Goal: Task Accomplishment & Management: Manage account settings

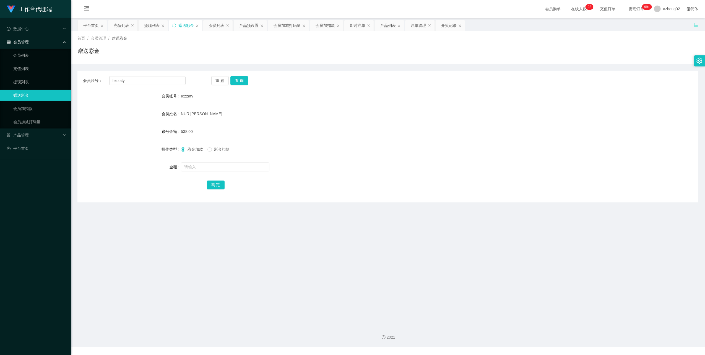
click at [48, 93] on link "赠送彩金" at bounding box center [39, 95] width 53 height 11
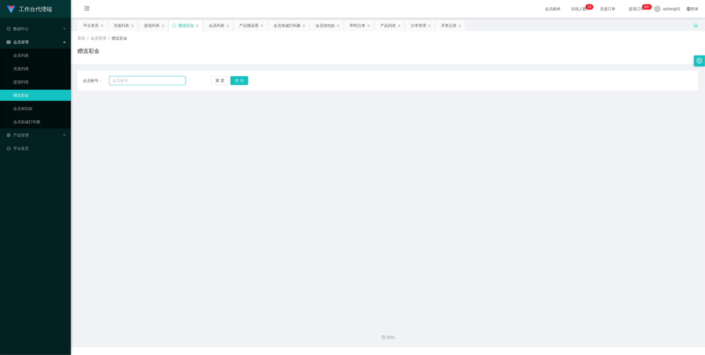
click at [136, 81] on input "text" at bounding box center [147, 80] width 76 height 9
paste input "Iezzaty"
type input "Iezzaty"
click at [245, 84] on button "查 询" at bounding box center [239, 80] width 18 height 9
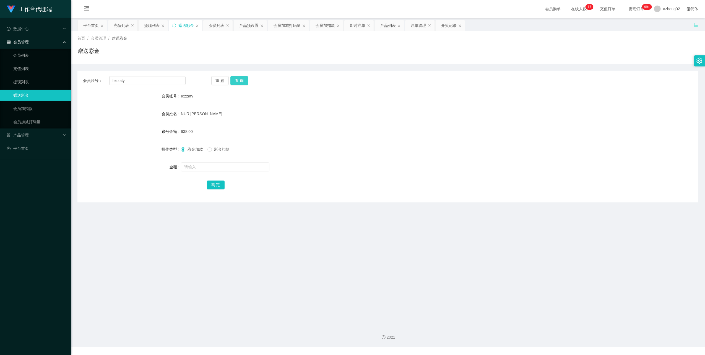
click at [238, 78] on button "查 询" at bounding box center [239, 80] width 18 height 9
click at [30, 92] on link "赠送彩金" at bounding box center [39, 95] width 53 height 11
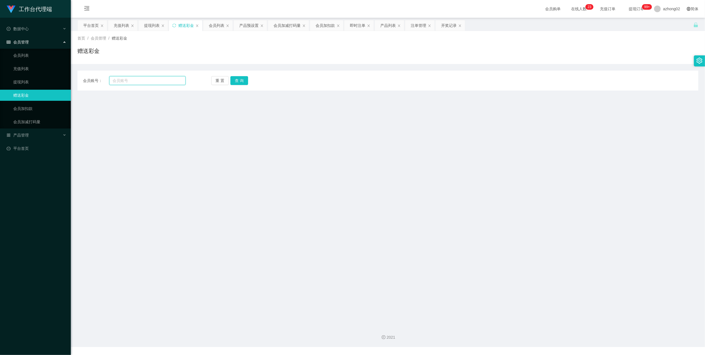
click at [126, 79] on input "text" at bounding box center [147, 80] width 76 height 9
click at [126, 81] on input "text" at bounding box center [147, 80] width 76 height 9
paste input "Iezzaty"
type input "Iezzaty"
click at [244, 81] on button "查 询" at bounding box center [239, 80] width 18 height 9
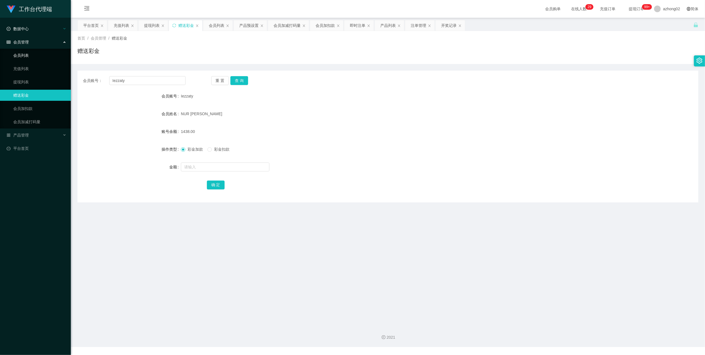
drag, startPoint x: 27, startPoint y: 50, endPoint x: 30, endPoint y: 29, distance: 21.9
click at [27, 50] on link "会员列表" at bounding box center [39, 55] width 53 height 11
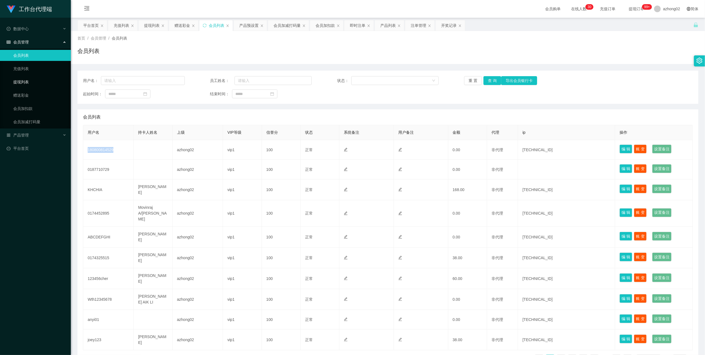
click at [33, 80] on link "提现列表" at bounding box center [39, 81] width 53 height 11
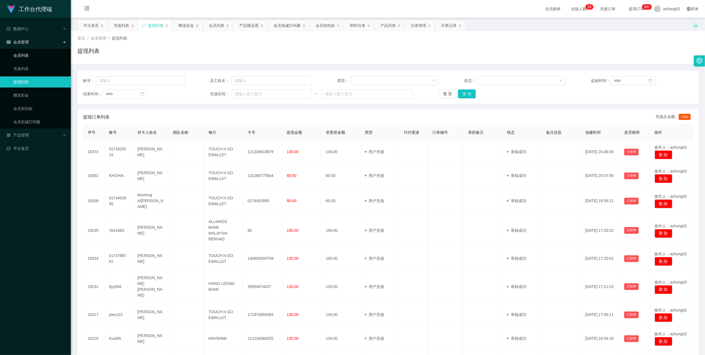
drag, startPoint x: 19, startPoint y: 55, endPoint x: 36, endPoint y: 15, distance: 43.8
click at [19, 55] on link "会员列表" at bounding box center [39, 55] width 53 height 11
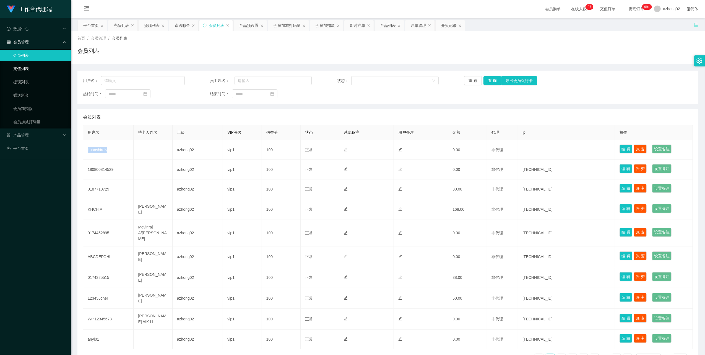
click at [13, 67] on link "充值列表" at bounding box center [39, 68] width 53 height 11
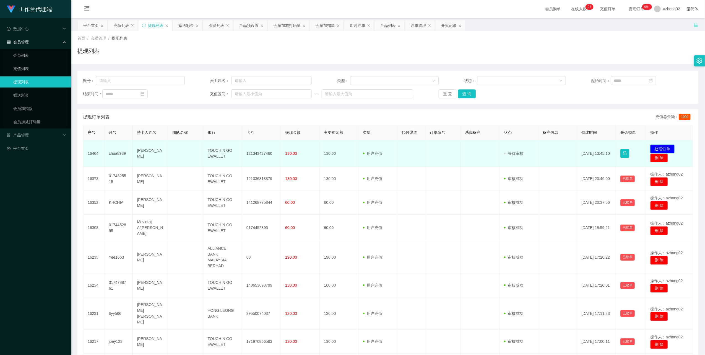
click at [660, 146] on button "处理订单" at bounding box center [662, 148] width 24 height 9
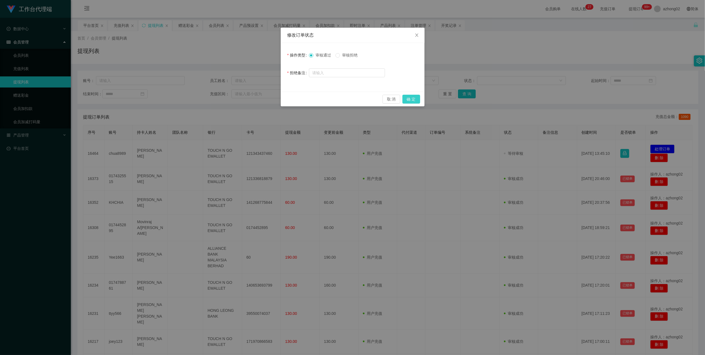
click at [409, 98] on button "确 定" at bounding box center [411, 99] width 18 height 9
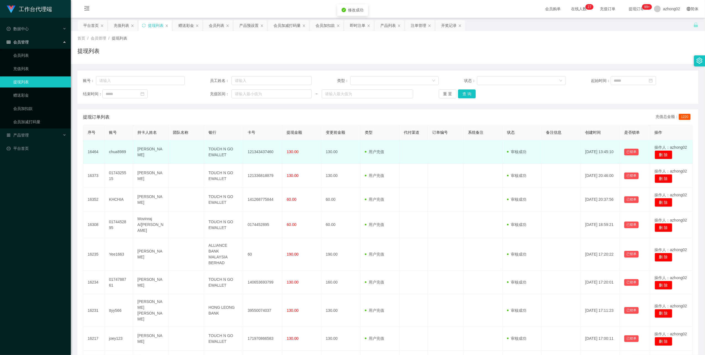
click at [259, 150] on td "121343437460" at bounding box center [262, 152] width 39 height 24
drag, startPoint x: 259, startPoint y: 150, endPoint x: 275, endPoint y: 145, distance: 16.4
click at [259, 151] on td "121343437460" at bounding box center [262, 152] width 39 height 24
copy td "121343437460"
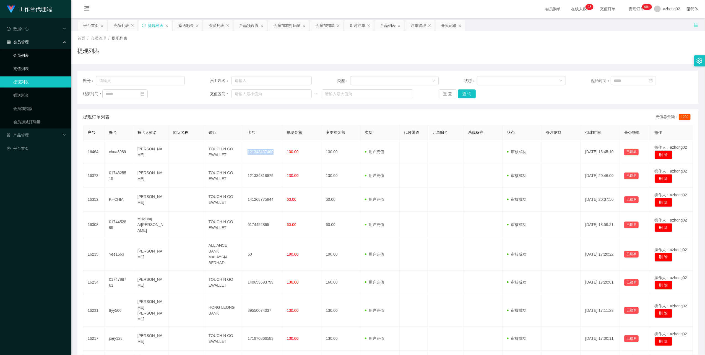
drag, startPoint x: 22, startPoint y: 57, endPoint x: 41, endPoint y: 51, distance: 20.2
click at [22, 56] on link "会员列表" at bounding box center [39, 55] width 53 height 11
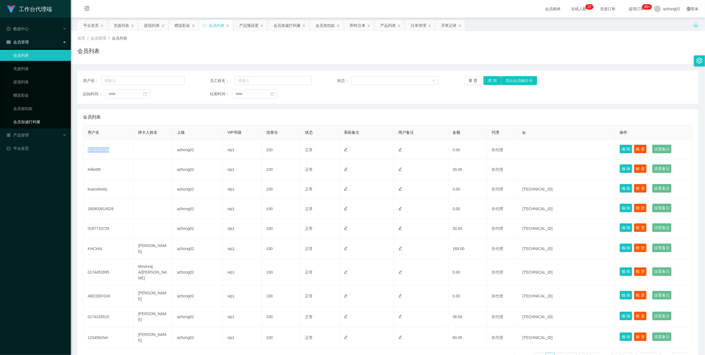
click at [25, 123] on link "会员加减打码量" at bounding box center [39, 121] width 53 height 11
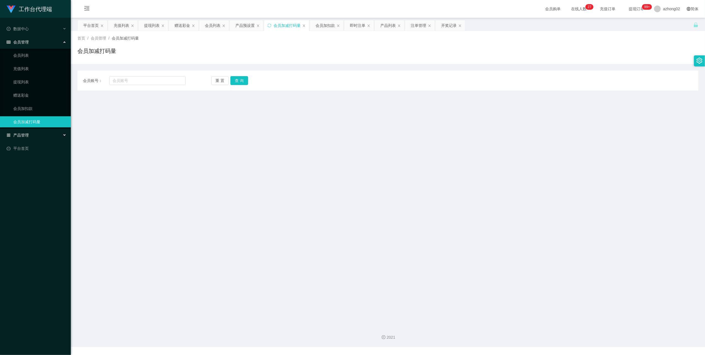
click at [29, 134] on div "产品管理" at bounding box center [35, 134] width 71 height 11
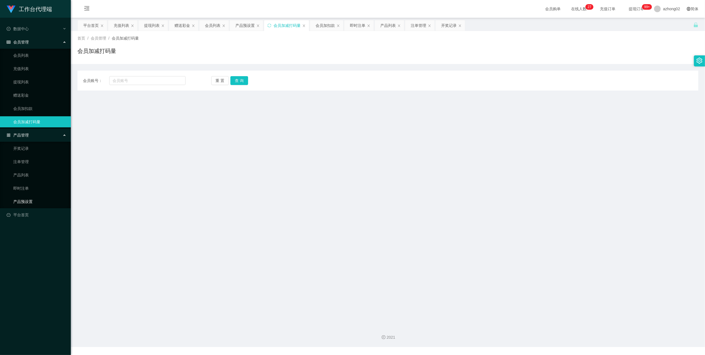
click at [20, 199] on link "产品预设置" at bounding box center [39, 201] width 53 height 11
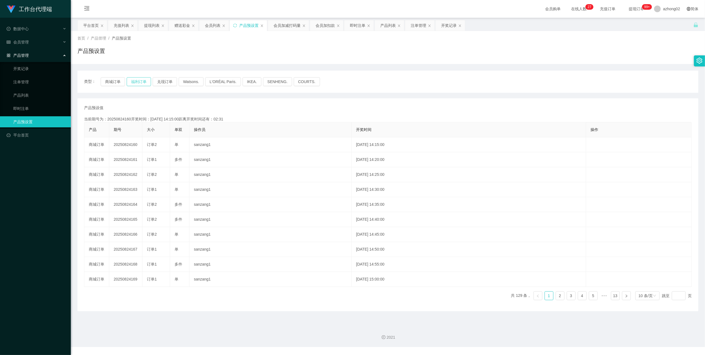
click at [141, 81] on button "福利订单" at bounding box center [139, 81] width 24 height 9
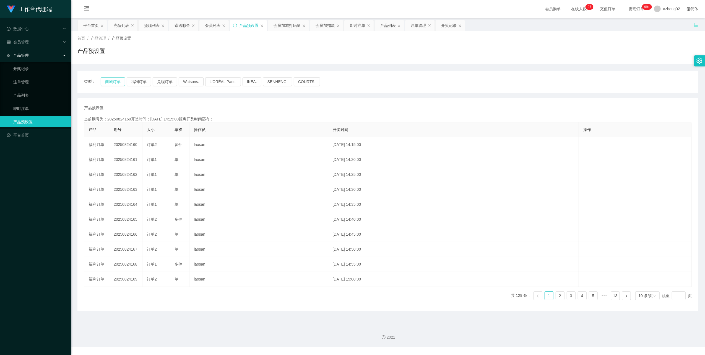
click at [119, 80] on button "商城订单" at bounding box center [113, 81] width 24 height 9
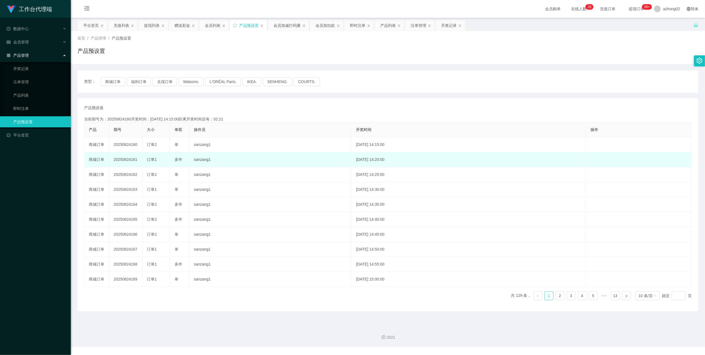
click at [129, 161] on td "20250824161" at bounding box center [125, 159] width 33 height 15
copy td "20250824161"
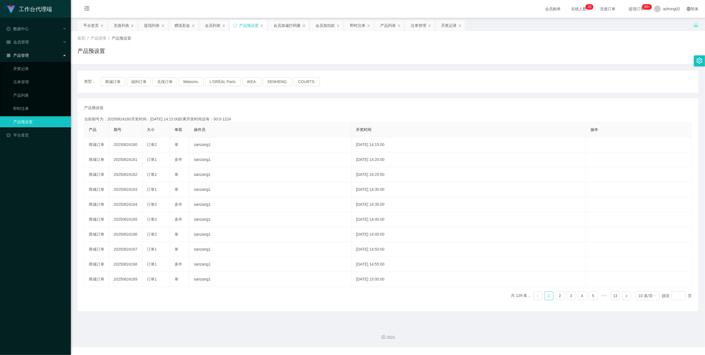
drag, startPoint x: 28, startPoint y: 52, endPoint x: 28, endPoint y: 49, distance: 3.0
click at [28, 53] on span "产品管理" at bounding box center [18, 55] width 22 height 4
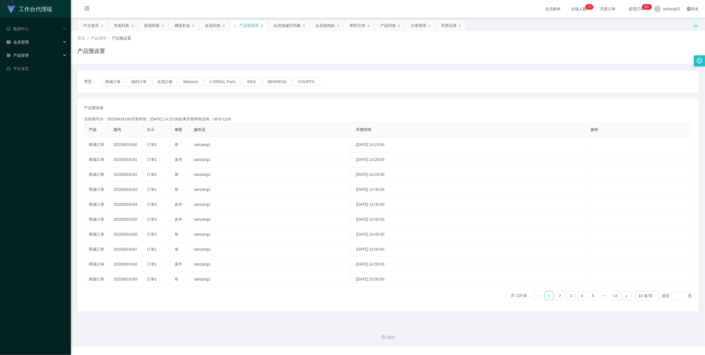
click at [24, 37] on div "会员管理" at bounding box center [35, 42] width 71 height 11
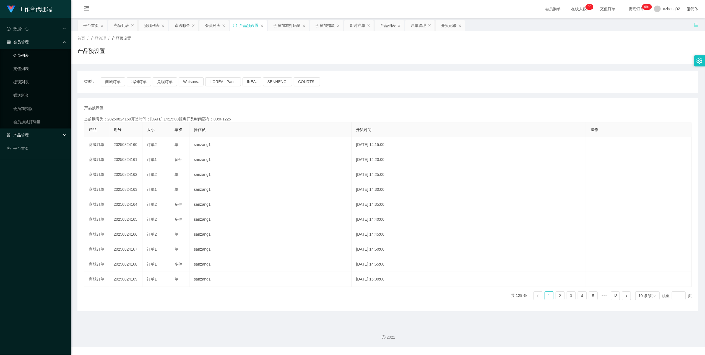
click at [30, 54] on link "会员列表" at bounding box center [39, 55] width 53 height 11
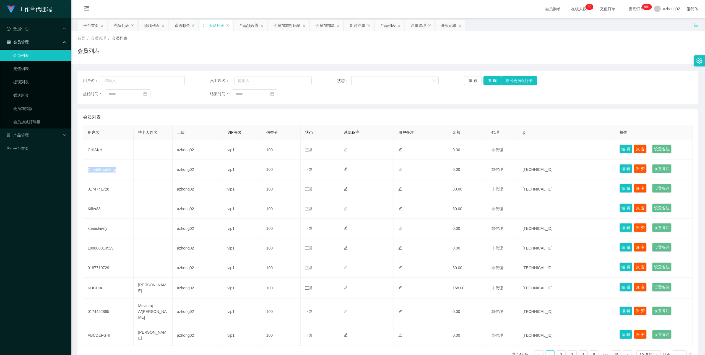
drag, startPoint x: 18, startPoint y: 54, endPoint x: 19, endPoint y: 48, distance: 5.8
click at [18, 53] on link "会员列表" at bounding box center [39, 55] width 53 height 11
drag, startPoint x: 20, startPoint y: 91, endPoint x: 25, endPoint y: 90, distance: 4.7
click at [20, 91] on link "赠送彩金" at bounding box center [39, 95] width 53 height 11
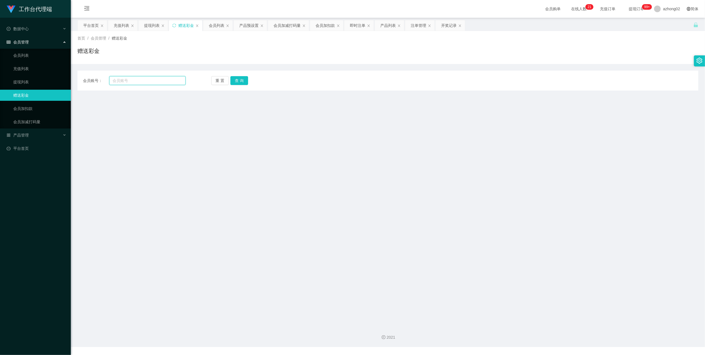
click at [136, 82] on input "text" at bounding box center [147, 80] width 76 height 9
paste input "CHIAKH"
type input "CHIAKH"
click at [249, 79] on div "重 置 查 询" at bounding box center [262, 80] width 103 height 9
click at [245, 80] on button "查 询" at bounding box center [239, 80] width 18 height 9
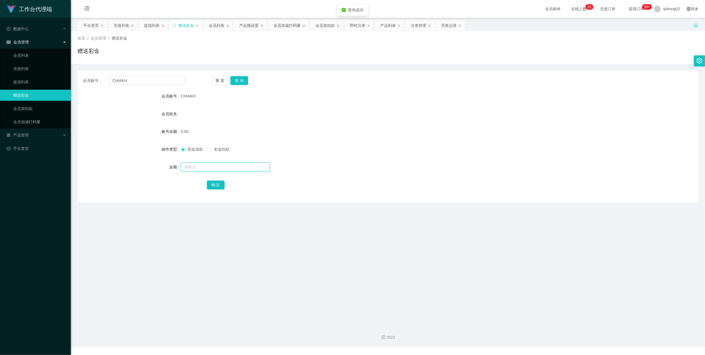
click at [202, 166] on input "text" at bounding box center [225, 166] width 89 height 9
type input "130"
click at [222, 183] on button "确 定" at bounding box center [216, 184] width 18 height 9
click at [128, 80] on input "CHIAKH" at bounding box center [147, 80] width 76 height 9
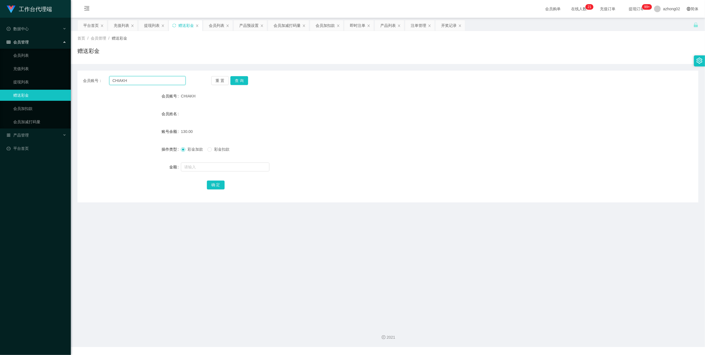
paste input "0174741728"
type input "0174741728"
click at [236, 81] on button "查 询" at bounding box center [239, 80] width 18 height 9
click at [205, 165] on input "text" at bounding box center [225, 166] width 89 height 9
type input "30"
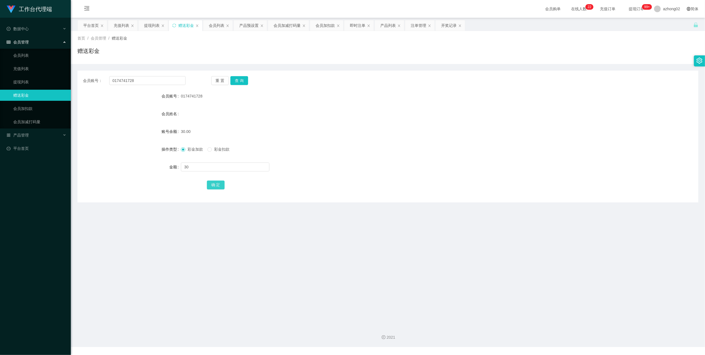
click at [212, 183] on button "确 定" at bounding box center [216, 184] width 18 height 9
click at [143, 83] on input "0174741728" at bounding box center [147, 80] width 76 height 9
paste input "87710729"
drag, startPoint x: 236, startPoint y: 80, endPoint x: 240, endPoint y: 88, distance: 8.7
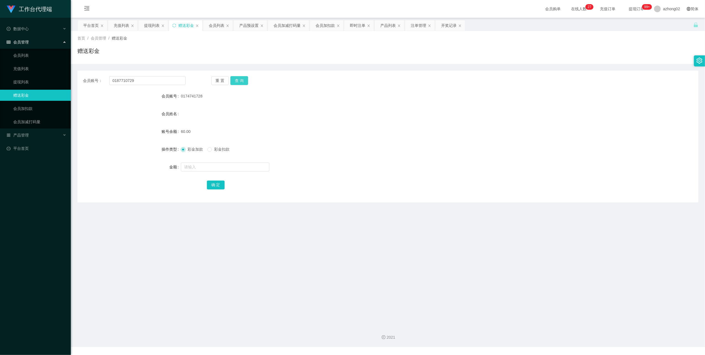
click at [236, 80] on button "查 询" at bounding box center [239, 80] width 18 height 9
click at [143, 83] on input "0187710729" at bounding box center [147, 80] width 76 height 9
paste input "1808008145"
type input "180800814529"
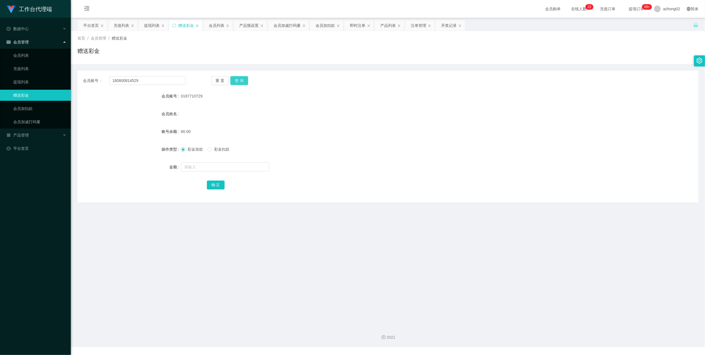
click at [246, 79] on button "查 询" at bounding box center [239, 80] width 18 height 9
click at [203, 167] on input "text" at bounding box center [225, 166] width 89 height 9
type input "60"
click at [215, 184] on button "确 定" at bounding box center [216, 184] width 18 height 9
click at [28, 133] on span "产品管理" at bounding box center [18, 135] width 22 height 4
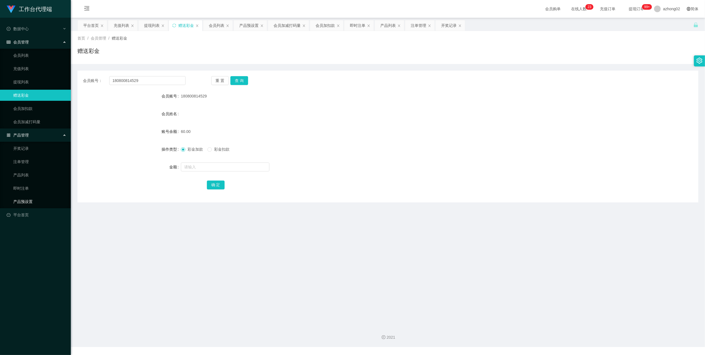
click at [25, 197] on link "产品预设置" at bounding box center [39, 201] width 53 height 11
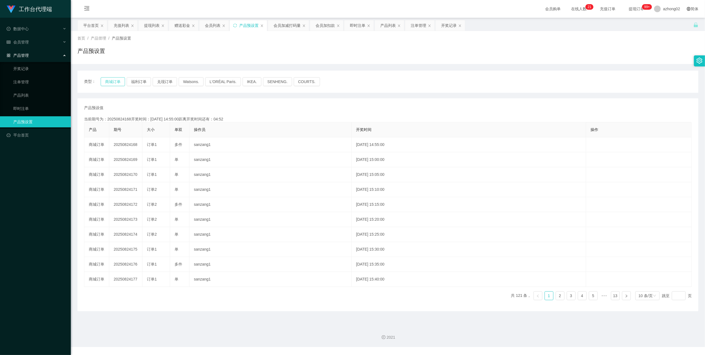
click at [116, 84] on button "商城订单" at bounding box center [113, 81] width 24 height 9
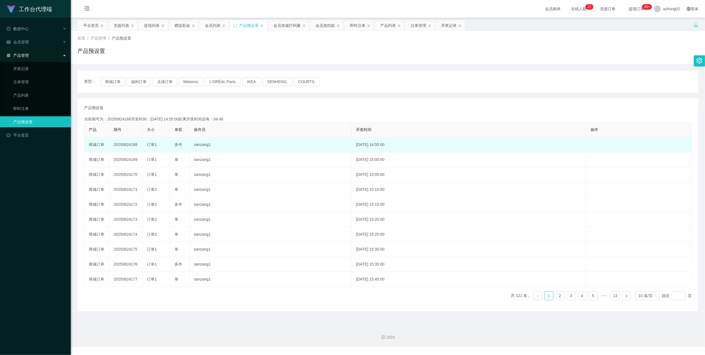
click at [124, 143] on td "20250824168" at bounding box center [125, 144] width 33 height 15
copy td "20250824168"
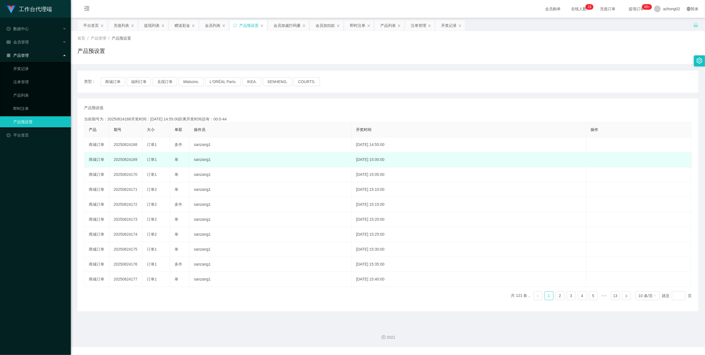
click at [118, 160] on td "20250824169" at bounding box center [125, 159] width 33 height 15
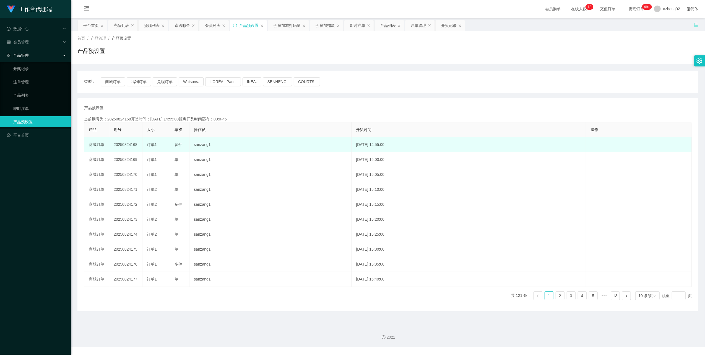
copy td "20250824169"
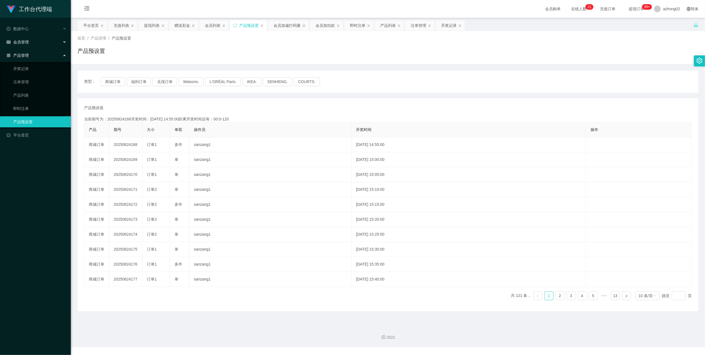
drag, startPoint x: 19, startPoint y: 41, endPoint x: 33, endPoint y: 47, distance: 15.3
click at [19, 41] on span "会员管理" at bounding box center [18, 42] width 22 height 4
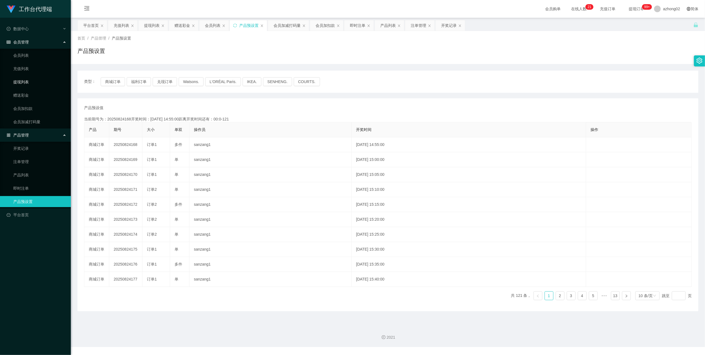
click at [29, 82] on link "提现列表" at bounding box center [39, 81] width 53 height 11
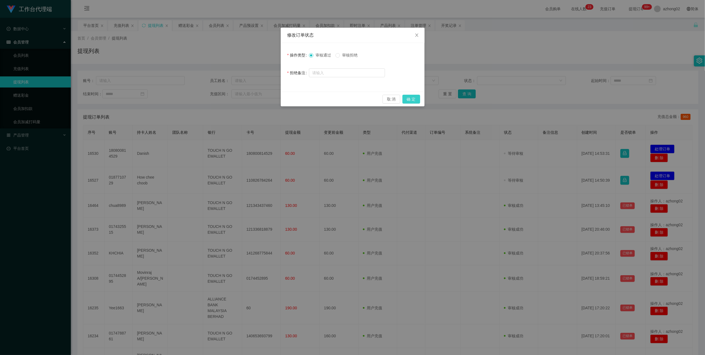
drag, startPoint x: 415, startPoint y: 102, endPoint x: 446, endPoint y: 108, distance: 31.4
click at [415, 102] on button "确 定" at bounding box center [411, 99] width 18 height 9
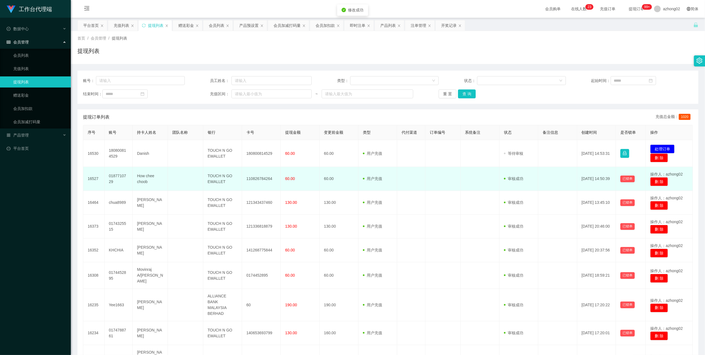
click at [265, 179] on td "110826784264" at bounding box center [261, 179] width 39 height 24
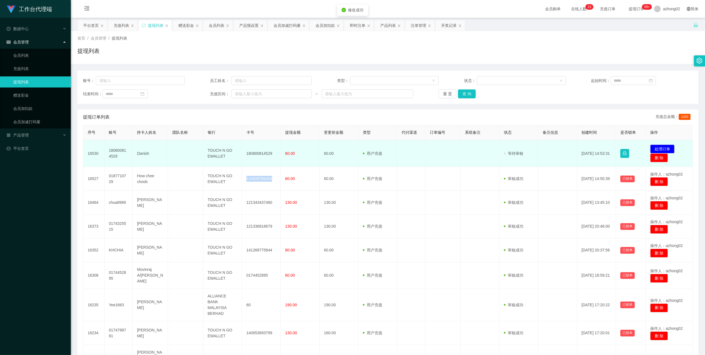
copy td "110826784264"
click at [660, 147] on button "处理订单" at bounding box center [662, 148] width 24 height 9
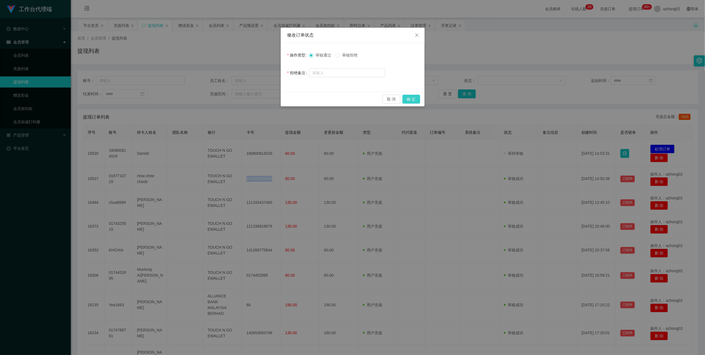
click at [412, 97] on button "确 定" at bounding box center [411, 99] width 18 height 9
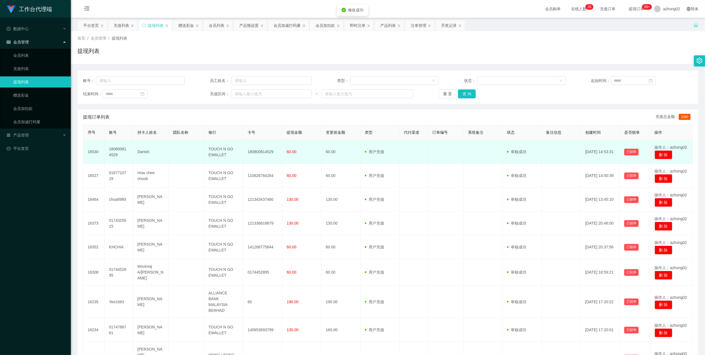
click at [254, 151] on td "180800814529" at bounding box center [262, 152] width 39 height 24
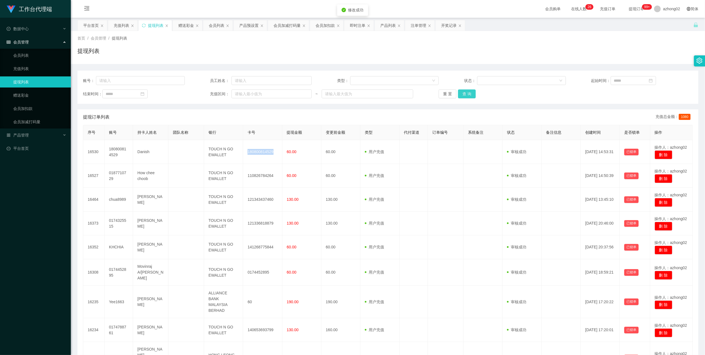
copy td "180800814529"
click at [30, 54] on link "会员列表" at bounding box center [39, 55] width 53 height 11
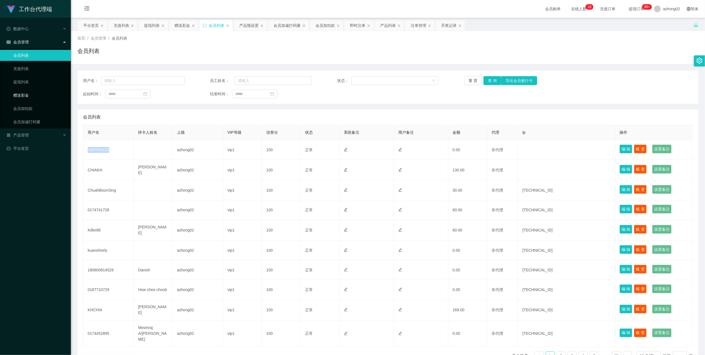
click at [29, 95] on link "赠送彩金" at bounding box center [39, 95] width 53 height 11
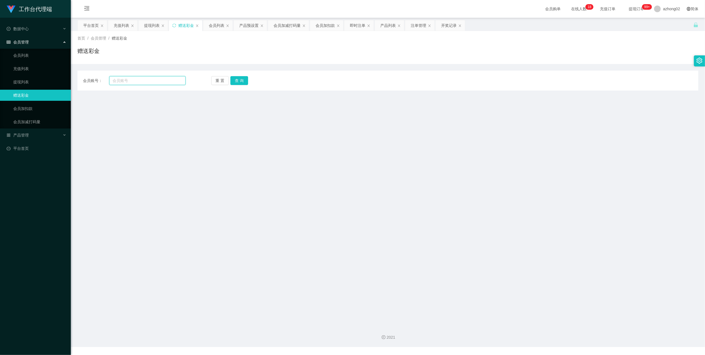
click at [128, 81] on input "text" at bounding box center [147, 80] width 76 height 9
paste input "Killer88"
type input "Killer88"
click at [235, 78] on button "查 询" at bounding box center [239, 80] width 18 height 9
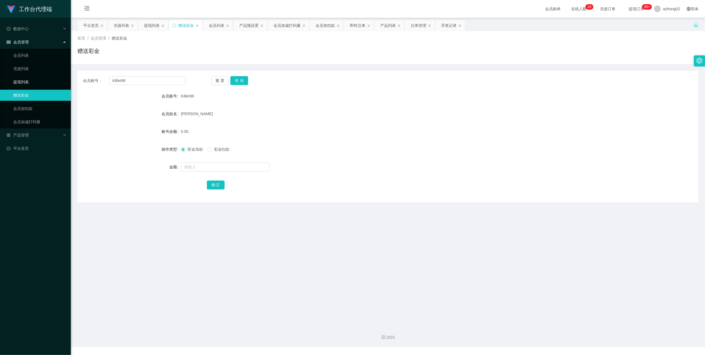
drag, startPoint x: 19, startPoint y: 82, endPoint x: 22, endPoint y: 60, distance: 21.7
click at [19, 81] on link "提现列表" at bounding box center [39, 81] width 53 height 11
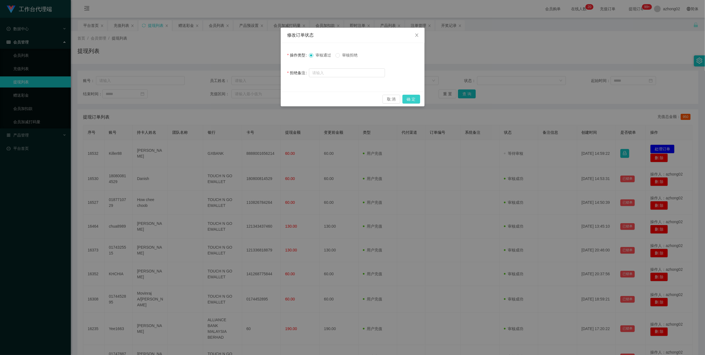
click at [410, 98] on button "确 定" at bounding box center [411, 99] width 18 height 9
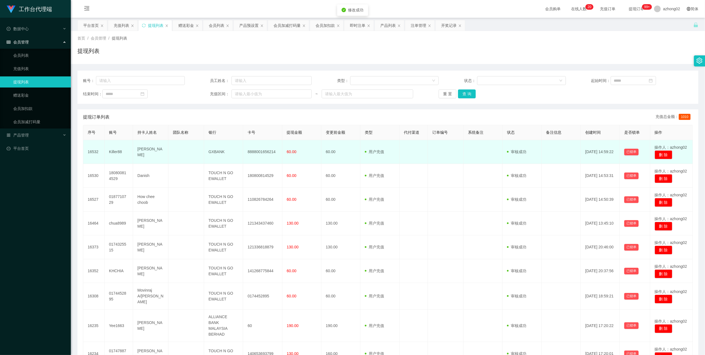
click at [261, 152] on td "8888001656214" at bounding box center [262, 152] width 39 height 24
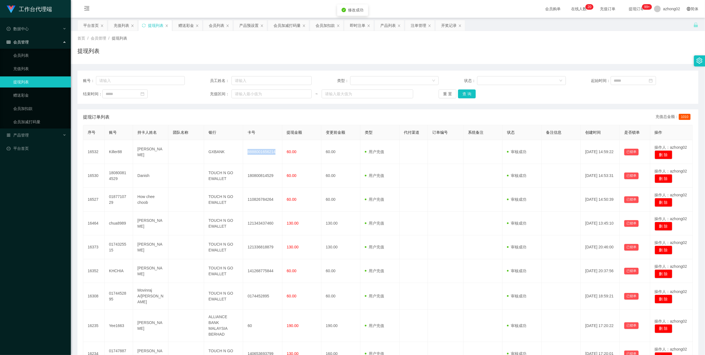
copy td "8888001656214"
drag, startPoint x: 23, startPoint y: 93, endPoint x: 60, endPoint y: 87, distance: 37.2
click at [23, 93] on link "赠送彩金" at bounding box center [39, 95] width 53 height 11
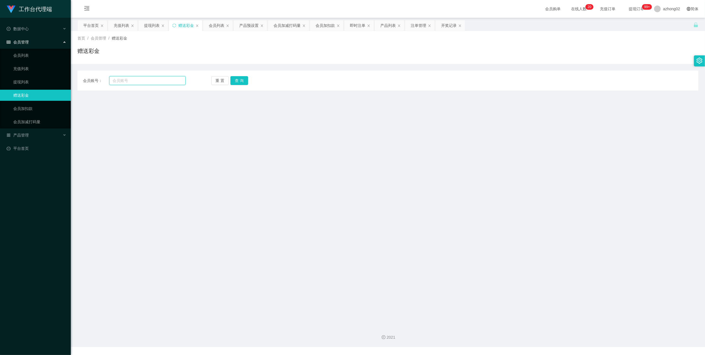
drag, startPoint x: 135, startPoint y: 80, endPoint x: 140, endPoint y: 79, distance: 4.6
click at [136, 80] on input "text" at bounding box center [147, 80] width 76 height 9
paste input "ChuahBoonSing"
type input "ChuahBoonSing"
drag, startPoint x: 244, startPoint y: 78, endPoint x: 246, endPoint y: 81, distance: 3.6
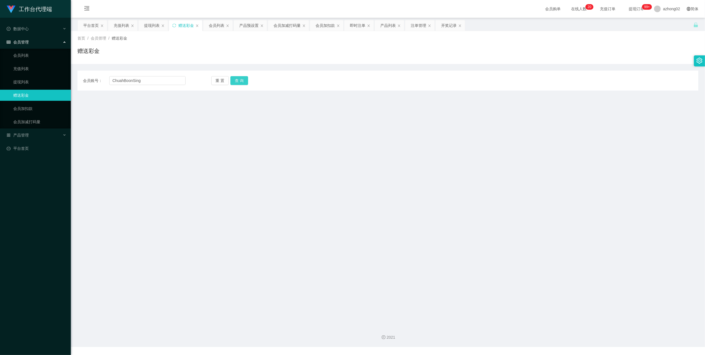
click at [245, 78] on button "查 询" at bounding box center [239, 80] width 18 height 9
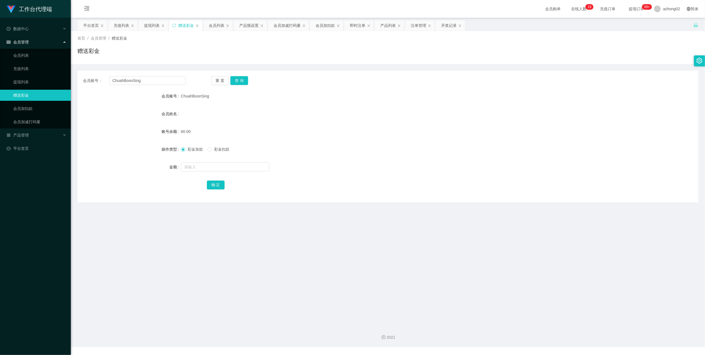
click at [15, 93] on link "赠送彩金" at bounding box center [39, 95] width 53 height 11
click at [23, 129] on div "产品管理" at bounding box center [35, 134] width 71 height 11
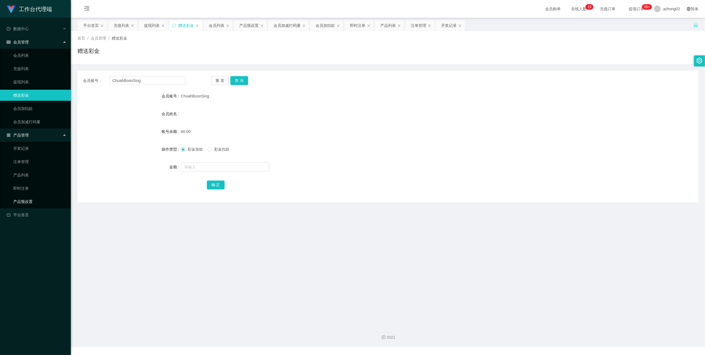
drag, startPoint x: 35, startPoint y: 201, endPoint x: 71, endPoint y: 199, distance: 35.5
click at [36, 201] on link "产品预设置" at bounding box center [39, 201] width 53 height 11
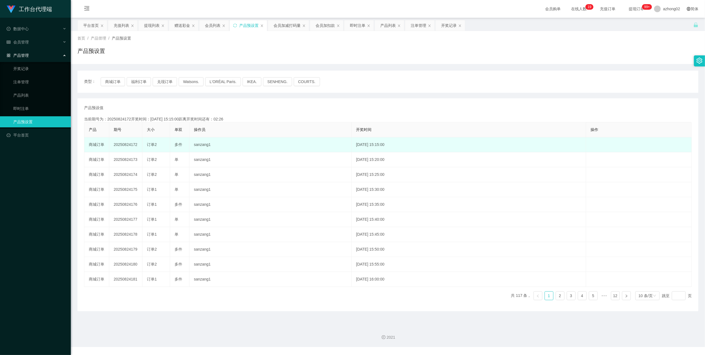
click at [126, 144] on td "20250824172" at bounding box center [125, 144] width 33 height 15
copy td "20250824172"
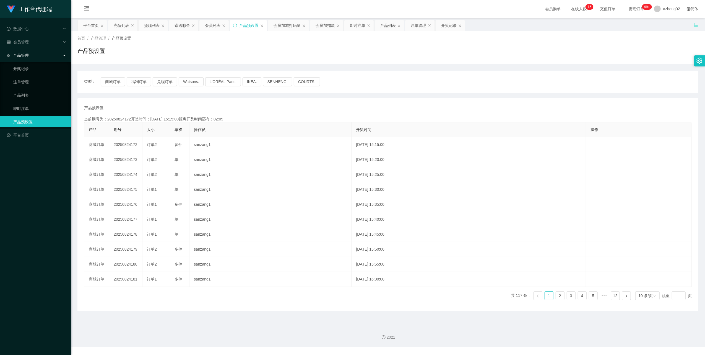
click at [17, 57] on div "产品管理" at bounding box center [35, 55] width 71 height 11
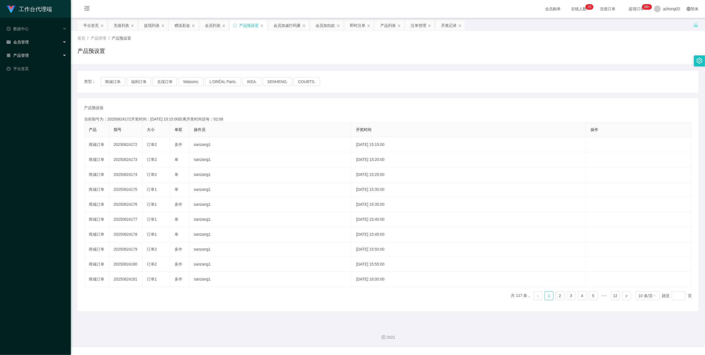
click at [24, 42] on span "会员管理" at bounding box center [18, 42] width 22 height 4
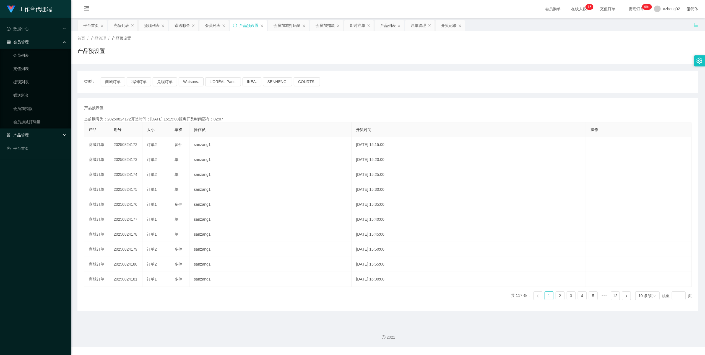
click at [23, 47] on li "会员管理 会员列表 充值列表 提现列表 赠送彩金 会员加扣款 会员加减打码量" at bounding box center [35, 83] width 71 height 92
click at [31, 78] on link "提现列表" at bounding box center [39, 81] width 53 height 11
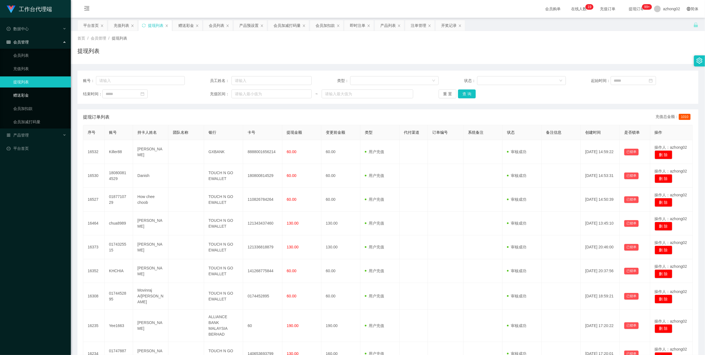
click at [33, 90] on link "赠送彩金" at bounding box center [39, 95] width 53 height 11
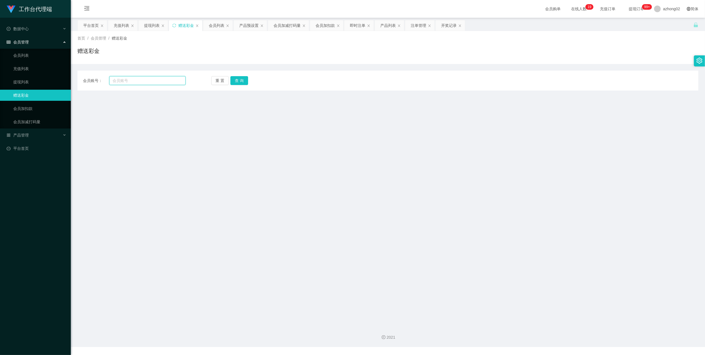
click at [130, 82] on input "text" at bounding box center [147, 80] width 76 height 9
paste input "chua8989"
type input "chua8989"
click at [239, 82] on button "查 询" at bounding box center [239, 80] width 18 height 9
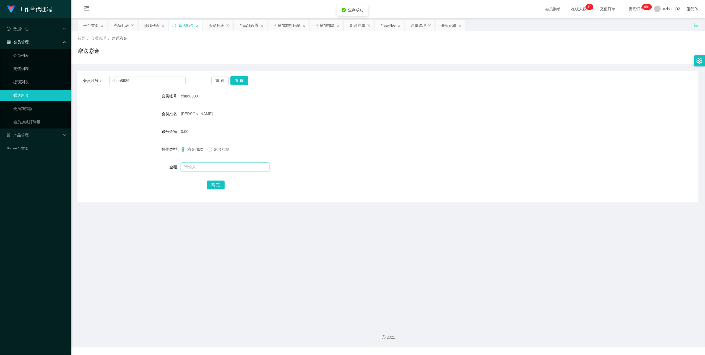
click at [197, 167] on input "text" at bounding box center [225, 166] width 89 height 9
type input "60"
click at [214, 184] on button "确 定" at bounding box center [216, 184] width 18 height 9
click at [212, 150] on span at bounding box center [209, 149] width 4 height 4
click at [206, 167] on input "text" at bounding box center [225, 166] width 89 height 9
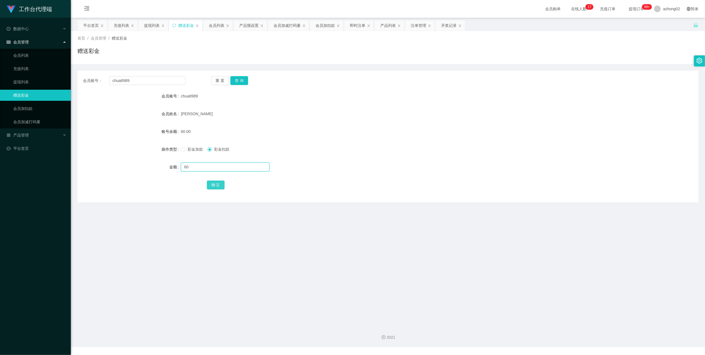
type input "60"
click at [217, 183] on button "确 定" at bounding box center [216, 184] width 18 height 9
drag, startPoint x: 194, startPoint y: 166, endPoint x: 189, endPoint y: 140, distance: 26.7
click at [194, 166] on input "text" at bounding box center [225, 166] width 89 height 9
click at [149, 83] on input "chua8989" at bounding box center [147, 80] width 76 height 9
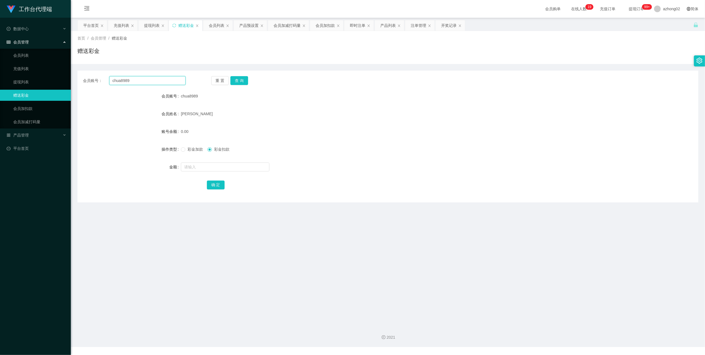
click at [149, 83] on input "chua8989" at bounding box center [147, 80] width 76 height 9
paste input "0187654232"
type input "0187654232"
click at [248, 81] on div "重 置 查 询" at bounding box center [262, 80] width 103 height 9
click at [239, 77] on button "查 询" at bounding box center [239, 80] width 18 height 9
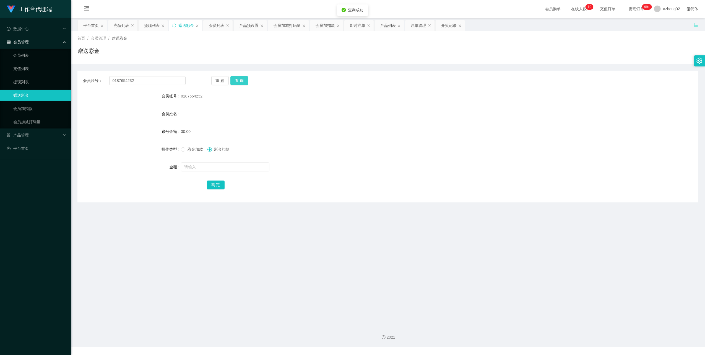
click at [239, 77] on button "查 询" at bounding box center [239, 80] width 18 height 9
click at [206, 168] on input "text" at bounding box center [225, 166] width 89 height 9
type input "30"
click at [212, 183] on button "确 定" at bounding box center [216, 184] width 18 height 9
click at [126, 80] on input "0187654232" at bounding box center [147, 80] width 76 height 9
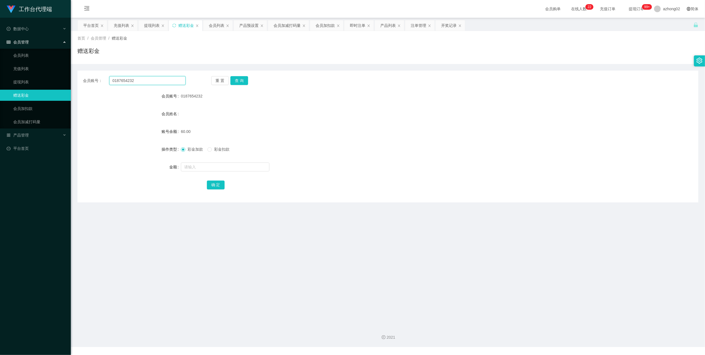
click at [126, 80] on input "0187654232" at bounding box center [147, 80] width 76 height 9
paste input "Killer88"
type input "Killer88"
click at [243, 81] on button "查 询" at bounding box center [239, 80] width 18 height 9
click at [28, 78] on link "提现列表" at bounding box center [39, 81] width 53 height 11
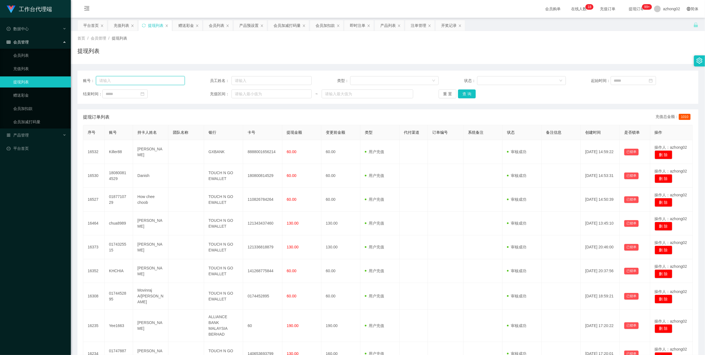
click at [139, 81] on input "text" at bounding box center [140, 80] width 89 height 9
paste input "Killer88"
type input "Killer88"
click at [467, 91] on button "查 询" at bounding box center [467, 93] width 18 height 9
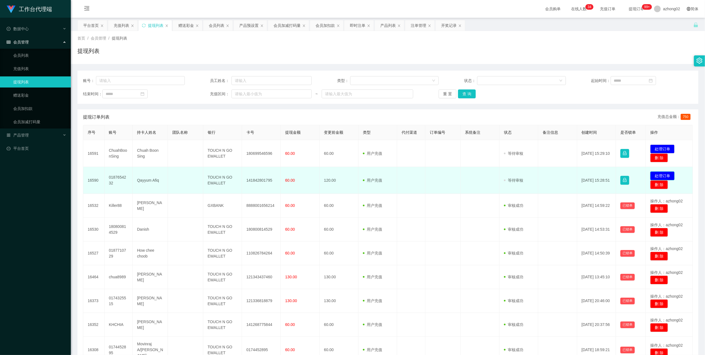
click at [651, 175] on button "处理订单" at bounding box center [662, 175] width 24 height 9
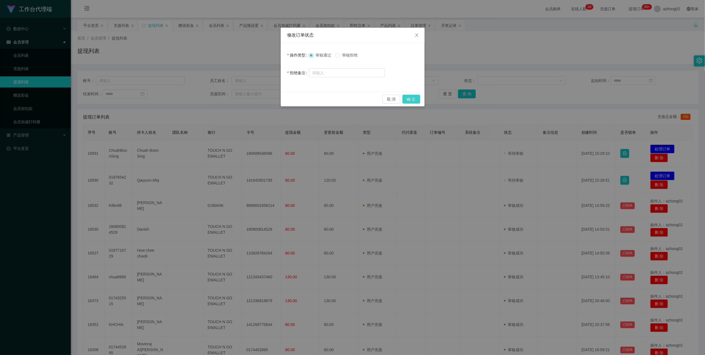
click at [412, 101] on button "确 定" at bounding box center [411, 99] width 18 height 9
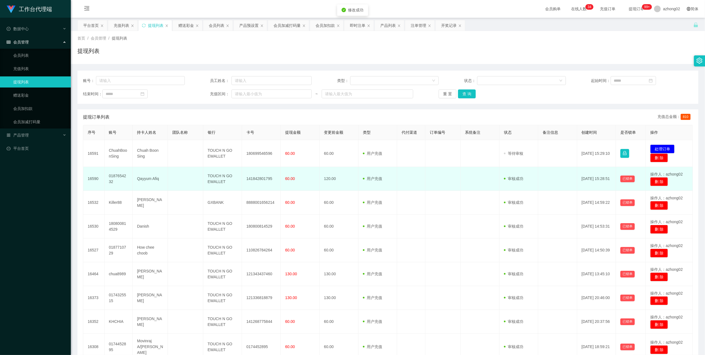
click at [249, 180] on td "141842801795" at bounding box center [261, 179] width 39 height 24
copy td "141842801795"
click at [121, 178] on td "0187654232" at bounding box center [119, 179] width 28 height 24
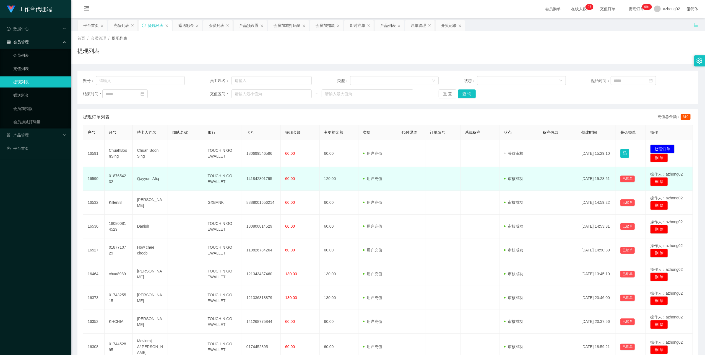
drag, startPoint x: 121, startPoint y: 178, endPoint x: 117, endPoint y: 178, distance: 3.9
click at [117, 178] on td "0187654232" at bounding box center [119, 179] width 28 height 24
click at [118, 178] on td "0187654232" at bounding box center [119, 179] width 28 height 24
copy td "0187654232"
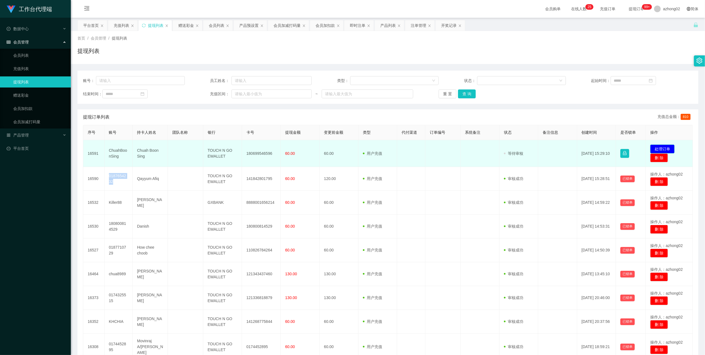
click at [659, 144] on button "处理订单" at bounding box center [662, 148] width 24 height 9
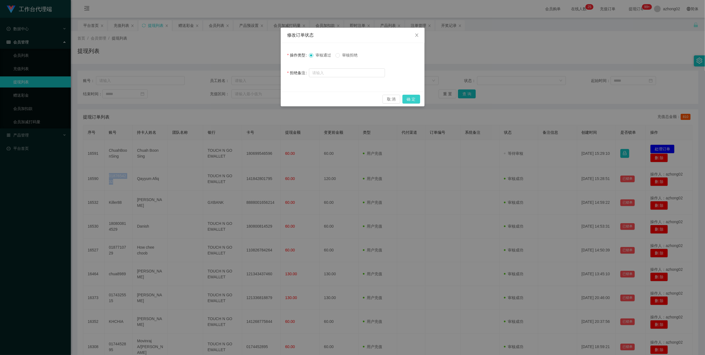
click at [414, 95] on button "确 定" at bounding box center [411, 99] width 18 height 9
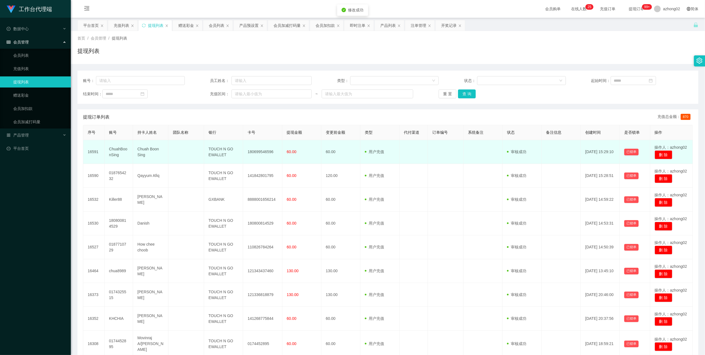
click at [256, 151] on td "180699546596" at bounding box center [262, 152] width 39 height 24
copy td "180699546596"
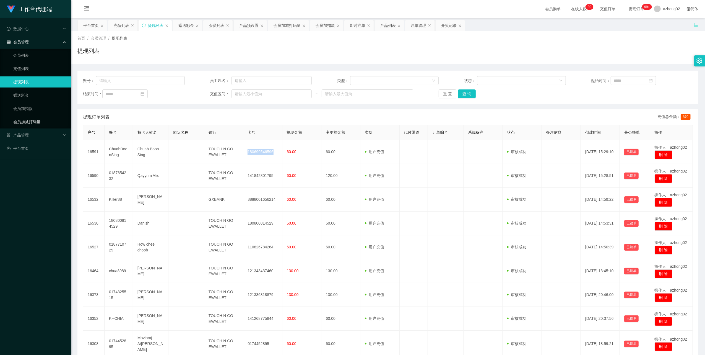
click at [26, 122] on link "会员加减打码量" at bounding box center [39, 121] width 53 height 11
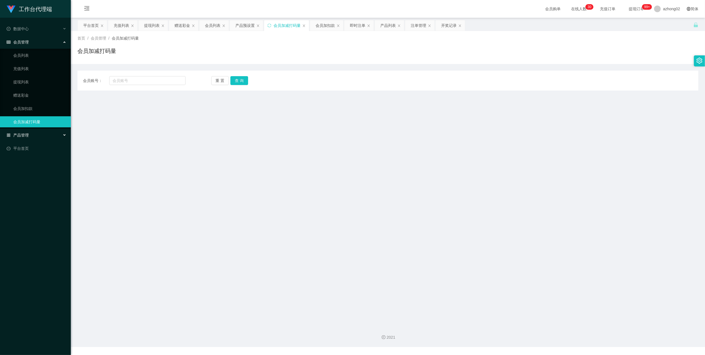
click at [22, 133] on span "产品管理" at bounding box center [18, 135] width 22 height 4
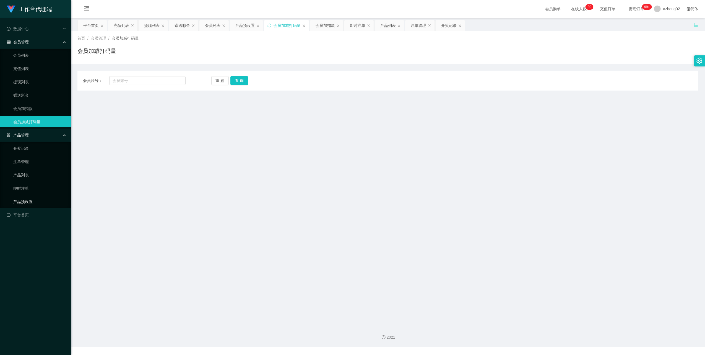
click at [22, 197] on link "产品预设置" at bounding box center [39, 201] width 53 height 11
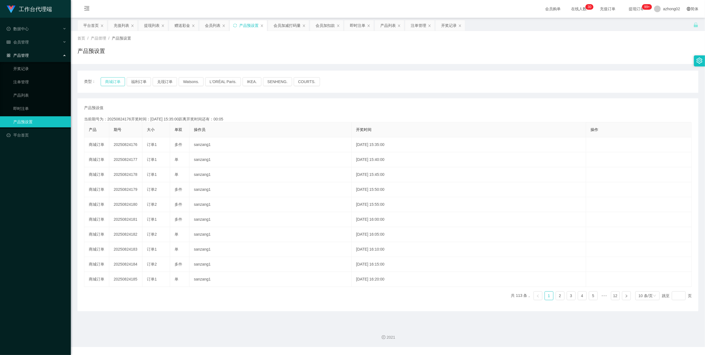
drag, startPoint x: 116, startPoint y: 84, endPoint x: 118, endPoint y: 86, distance: 2.9
click at [116, 84] on button "商城订单" at bounding box center [113, 81] width 24 height 9
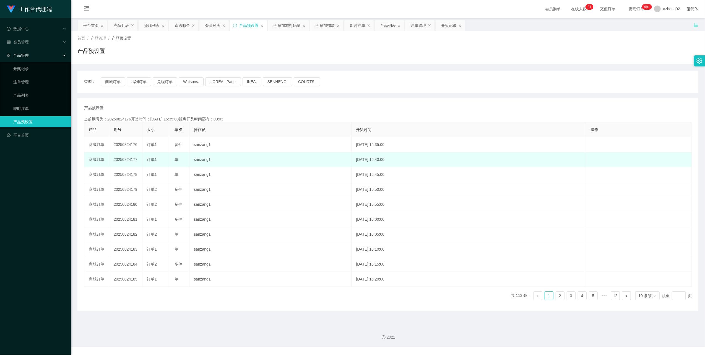
click at [128, 158] on td "20250824177" at bounding box center [125, 159] width 33 height 15
click at [127, 158] on td "20250824177" at bounding box center [125, 159] width 33 height 15
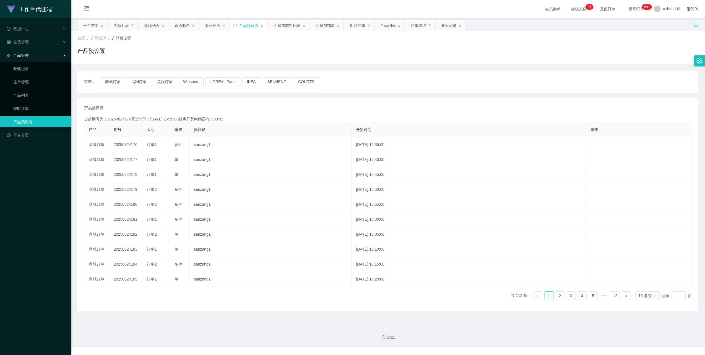
copy td "20250824177"
click at [31, 100] on ul "开奖记录 注单管理 产品列表 即时注单 产品预设置" at bounding box center [35, 95] width 71 height 66
click at [22, 82] on link "注单管理" at bounding box center [39, 81] width 53 height 11
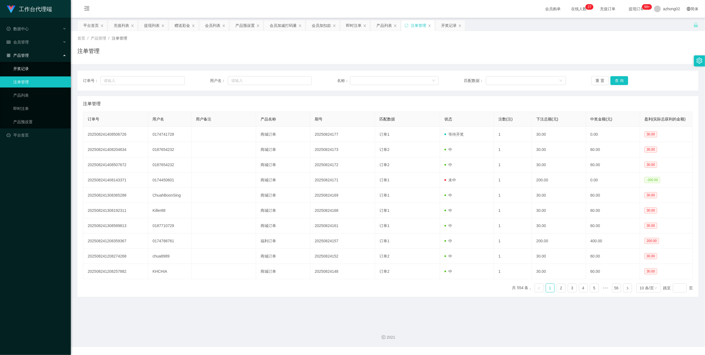
click at [22, 63] on link "开奖记录" at bounding box center [39, 68] width 53 height 11
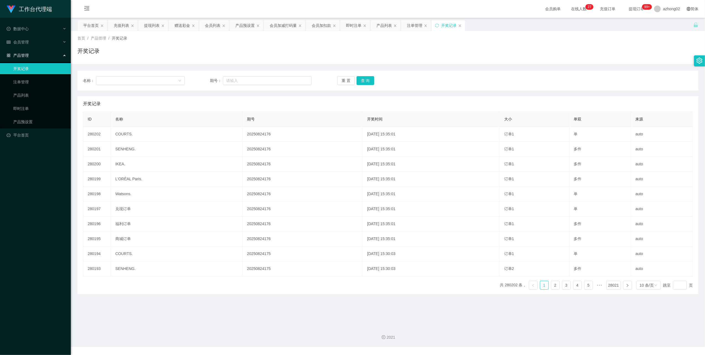
click at [23, 53] on span "产品管理" at bounding box center [18, 55] width 22 height 4
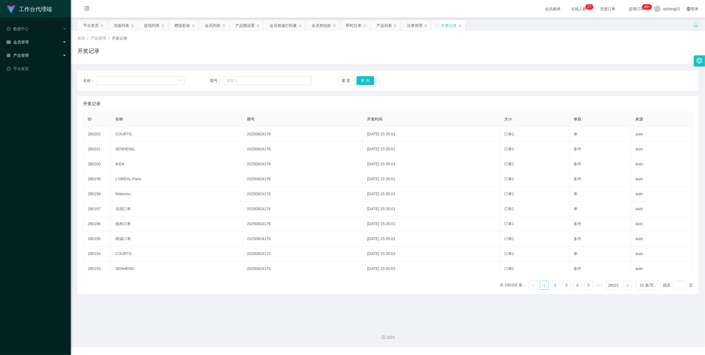
drag, startPoint x: 17, startPoint y: 38, endPoint x: 25, endPoint y: 40, distance: 9.0
click at [17, 40] on span "会员管理" at bounding box center [18, 42] width 22 height 4
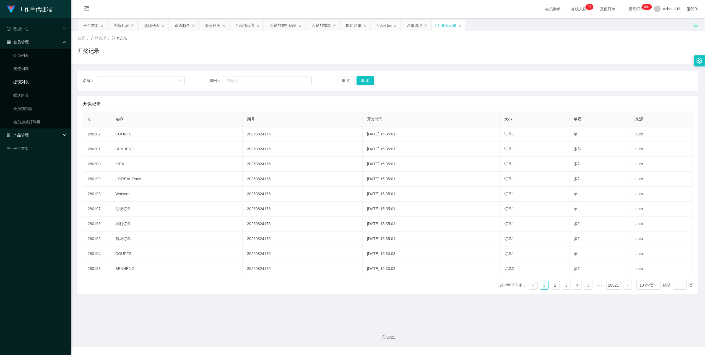
click at [25, 82] on link "提现列表" at bounding box center [39, 81] width 53 height 11
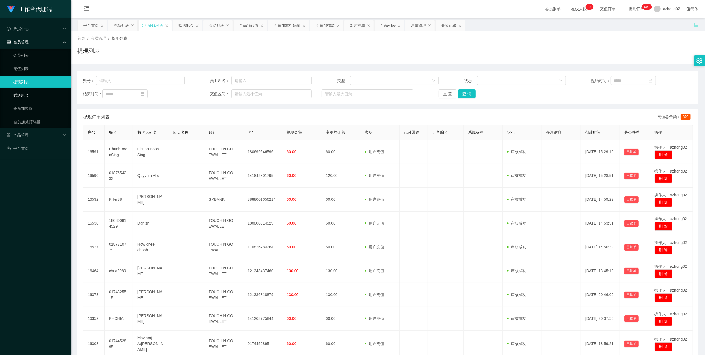
drag, startPoint x: 28, startPoint y: 92, endPoint x: 64, endPoint y: 90, distance: 36.6
click at [28, 92] on link "赠送彩金" at bounding box center [39, 95] width 53 height 11
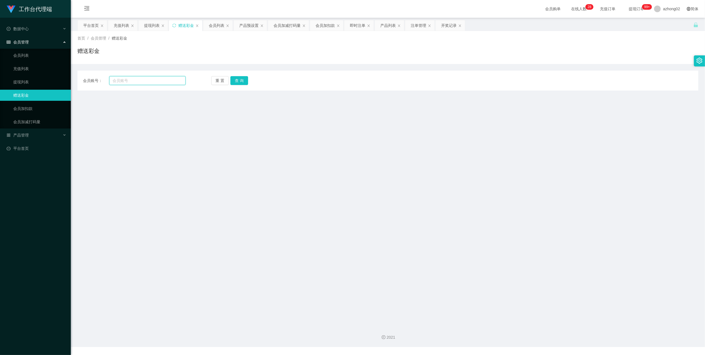
click at [143, 81] on input "text" at bounding box center [147, 80] width 76 height 9
paste input "0174741728"
type input "0174741728"
click at [243, 79] on button "查 询" at bounding box center [239, 80] width 18 height 9
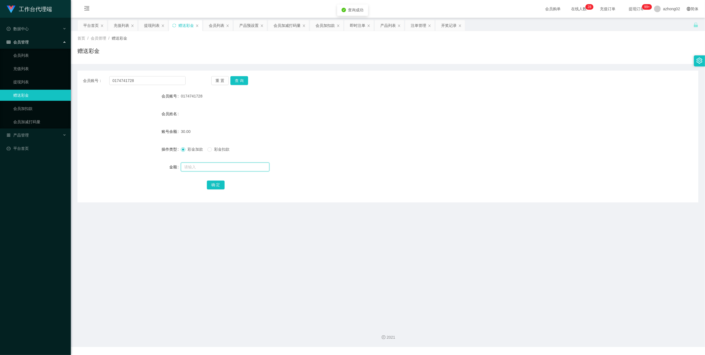
click at [194, 166] on input "text" at bounding box center [225, 166] width 89 height 9
type input "30"
drag, startPoint x: 220, startPoint y: 183, endPoint x: 222, endPoint y: 183, distance: 2.8
click at [220, 183] on button "确 定" at bounding box center [216, 184] width 18 height 9
click at [242, 85] on div "会员账号： 0174741728 重 置 查 询 会员账号 0174741728 会员姓名 账号余额 60.00 操作类型 彩金加款 彩金扣款 金额 确 定" at bounding box center [387, 137] width 621 height 132
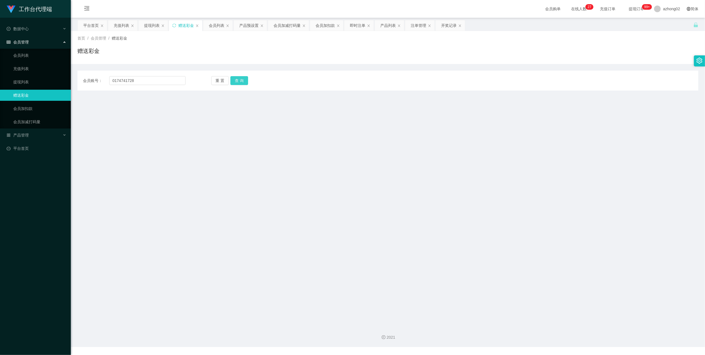
click at [244, 78] on button "查 询" at bounding box center [239, 80] width 18 height 9
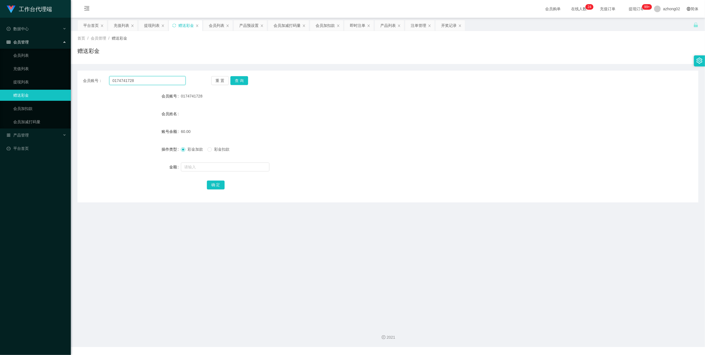
click at [136, 82] on input "0174741728" at bounding box center [147, 80] width 76 height 9
paste input "kuanshirely"
type input "kuanshirely"
click at [248, 78] on div "重 置 查 询" at bounding box center [262, 80] width 103 height 9
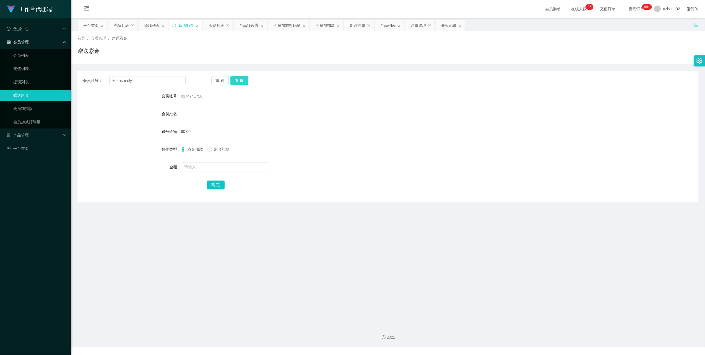
click at [244, 78] on button "查 询" at bounding box center [239, 80] width 18 height 9
click at [203, 169] on input "text" at bounding box center [225, 166] width 89 height 9
type input "30"
click at [213, 181] on button "确 定" at bounding box center [216, 184] width 18 height 9
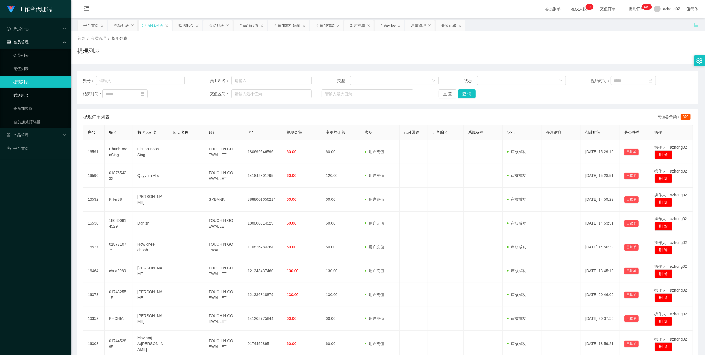
click at [29, 91] on link "赠送彩金" at bounding box center [39, 95] width 53 height 11
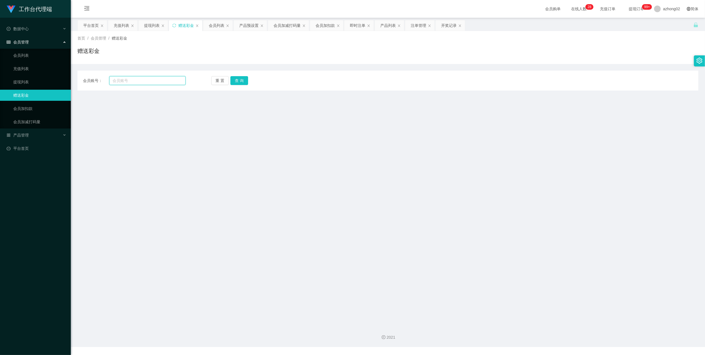
drag, startPoint x: 141, startPoint y: 82, endPoint x: 153, endPoint y: 82, distance: 12.4
click at [141, 82] on input "text" at bounding box center [147, 80] width 76 height 9
paste input "0174741728"
type input "0174741728"
click at [238, 84] on button "查 询" at bounding box center [239, 80] width 18 height 9
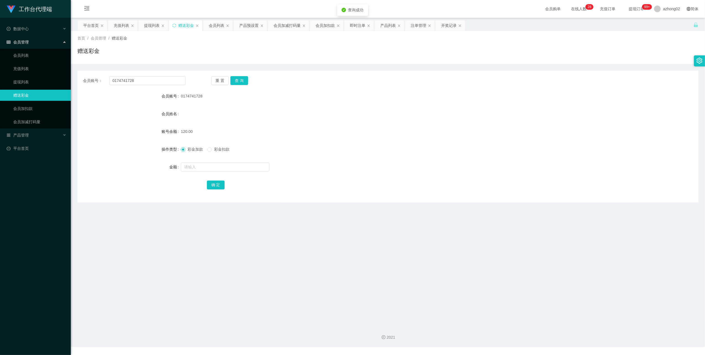
click at [212, 150] on span "彩金扣款" at bounding box center [222, 149] width 20 height 4
click at [193, 170] on input "text" at bounding box center [225, 166] width 89 height 9
type input "60"
click at [220, 184] on button "确 定" at bounding box center [216, 184] width 18 height 9
click at [134, 80] on input "0174741728" at bounding box center [147, 80] width 76 height 9
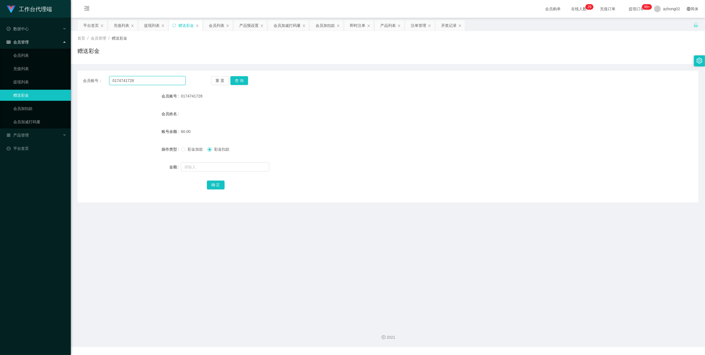
click at [134, 79] on input "0174741728" at bounding box center [147, 80] width 76 height 9
paste input "87654232"
type input "0187654232"
click at [244, 79] on button "查 询" at bounding box center [239, 80] width 18 height 9
click at [238, 80] on button "查 询" at bounding box center [239, 80] width 18 height 9
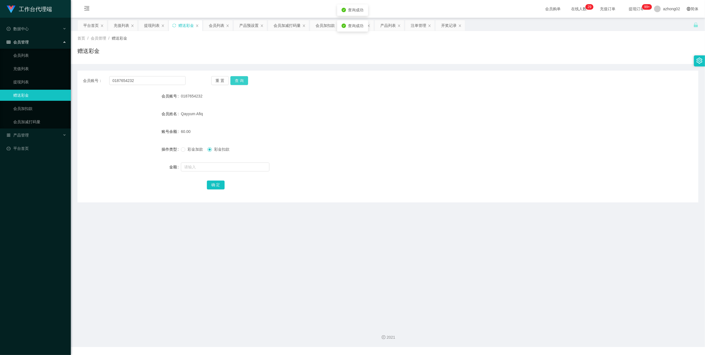
click at [238, 80] on button "查 询" at bounding box center [239, 80] width 18 height 9
click at [202, 166] on input "text" at bounding box center [225, 166] width 89 height 9
type input "60"
click at [215, 183] on button "确 定" at bounding box center [216, 184] width 18 height 9
drag, startPoint x: 22, startPoint y: 79, endPoint x: 27, endPoint y: 76, distance: 5.2
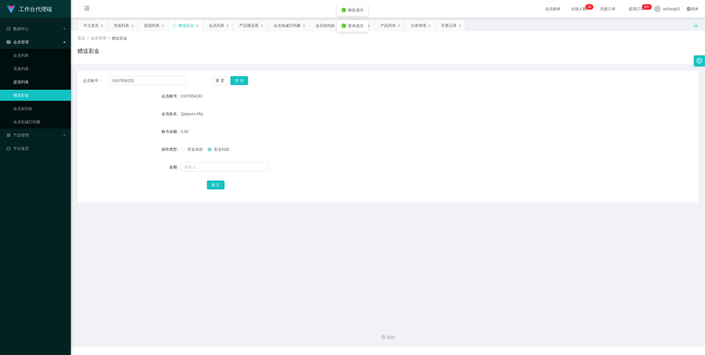
click at [22, 79] on link "提现列表" at bounding box center [39, 81] width 53 height 11
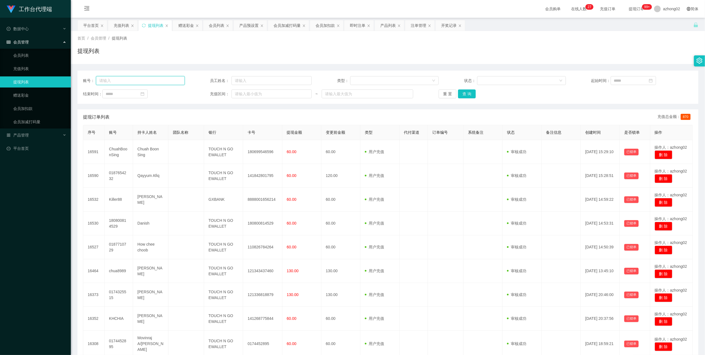
click at [150, 83] on input "text" at bounding box center [140, 80] width 89 height 9
paste input "0187654232"
type input "0187654232"
click at [466, 94] on button "查 询" at bounding box center [467, 93] width 18 height 9
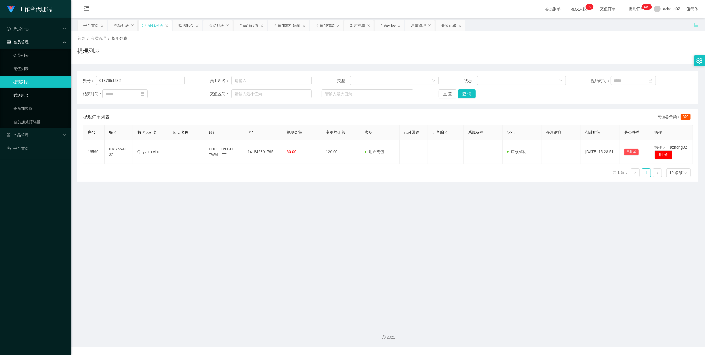
click at [32, 92] on link "赠送彩金" at bounding box center [39, 95] width 53 height 11
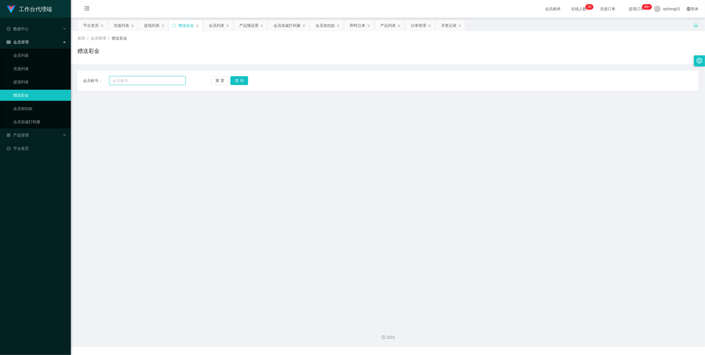
click at [151, 79] on input "text" at bounding box center [147, 80] width 76 height 9
paste input "0187654232"
type input "0187654232"
click at [240, 75] on div "会员账号： 0187654232 重 置 查 询 会员账号 会员姓名 账号余额 操作类型 彩金加款 彩金扣款 金额 确 定" at bounding box center [387, 81] width 621 height 20
click at [240, 79] on button "查 询" at bounding box center [239, 80] width 18 height 9
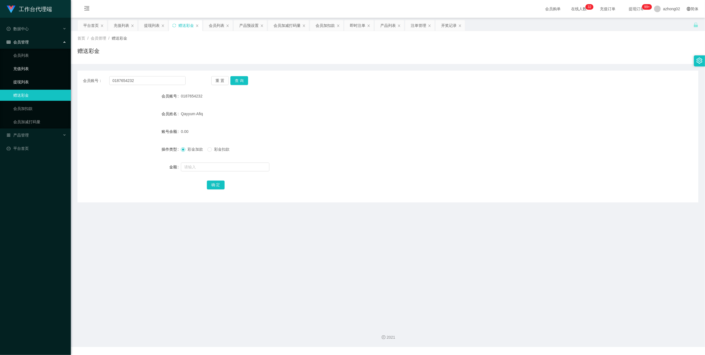
click at [22, 79] on link "提现列表" at bounding box center [39, 81] width 53 height 11
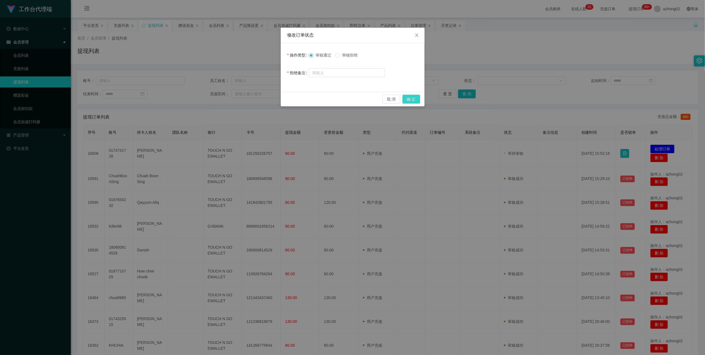
drag, startPoint x: 413, startPoint y: 100, endPoint x: 410, endPoint y: 101, distance: 3.2
click at [413, 100] on button "确 定" at bounding box center [411, 99] width 18 height 9
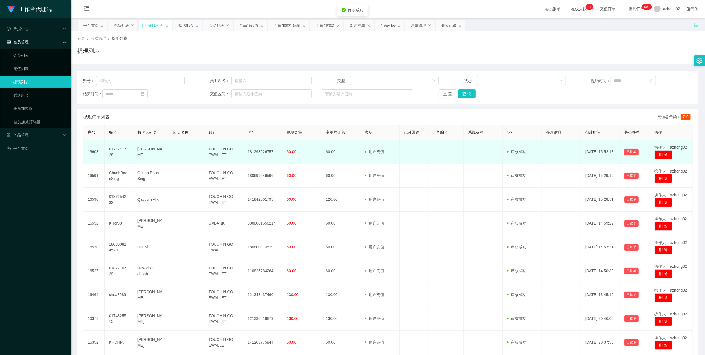
click at [267, 153] on td "181293226757" at bounding box center [262, 152] width 39 height 24
copy td "181293226757"
click at [663, 154] on button "删 除" at bounding box center [664, 154] width 18 height 9
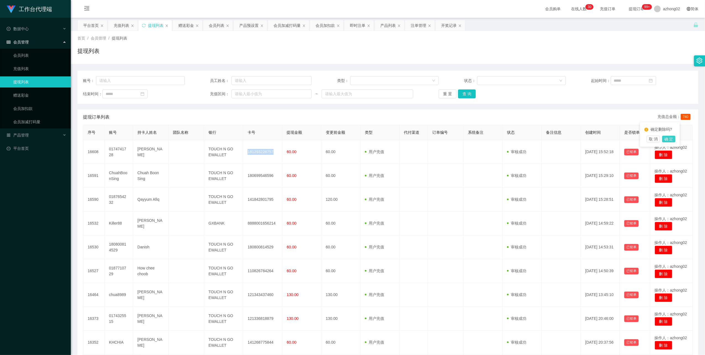
click at [670, 141] on button "确 定" at bounding box center [668, 139] width 13 height 7
drag, startPoint x: 10, startPoint y: 95, endPoint x: 19, endPoint y: 101, distance: 10.7
click at [13, 95] on link "赠送彩金" at bounding box center [39, 95] width 53 height 11
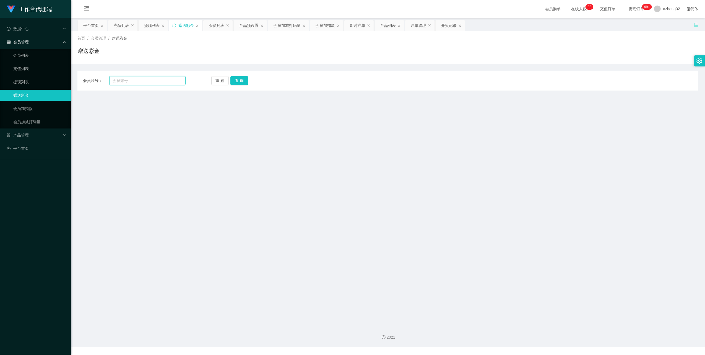
click at [157, 79] on input "text" at bounding box center [147, 80] width 76 height 9
paste input "CHIAKH"
type input "CHIAKH"
click at [235, 79] on button "查 询" at bounding box center [239, 80] width 18 height 9
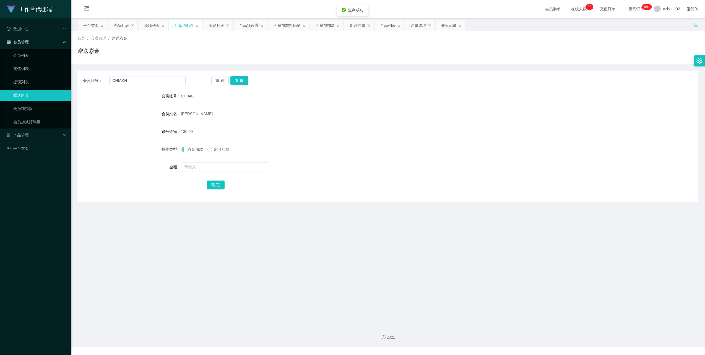
click at [212, 150] on span "彩金扣款" at bounding box center [222, 149] width 20 height 4
click at [210, 167] on input "text" at bounding box center [225, 166] width 89 height 9
type input "130"
click at [212, 185] on button "确 定" at bounding box center [216, 184] width 18 height 9
click at [139, 81] on input "CHIAKH" at bounding box center [147, 80] width 76 height 9
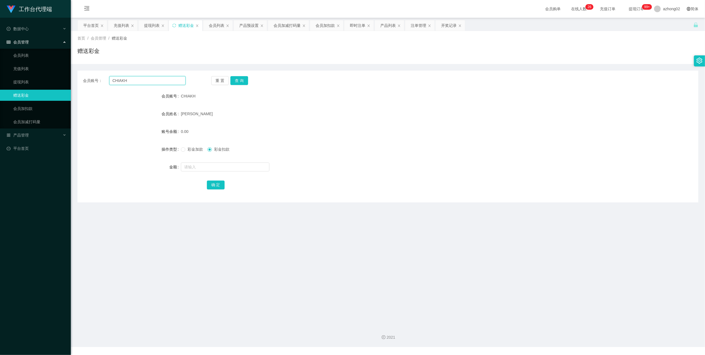
click at [139, 81] on input "CHIAKH" at bounding box center [147, 80] width 76 height 9
paste input "KHCHIA"
type input "KHCHIA"
click at [236, 78] on button "查 询" at bounding box center [239, 80] width 18 height 9
click at [204, 165] on input "text" at bounding box center [225, 166] width 89 height 9
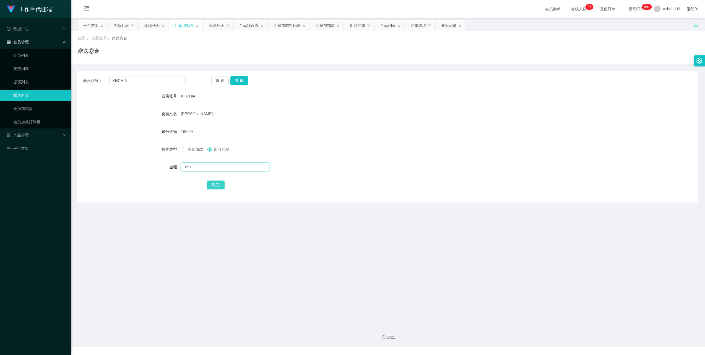
type input "168"
click at [217, 181] on button "确 定" at bounding box center [216, 184] width 18 height 9
click at [22, 80] on link "提现列表" at bounding box center [39, 81] width 53 height 11
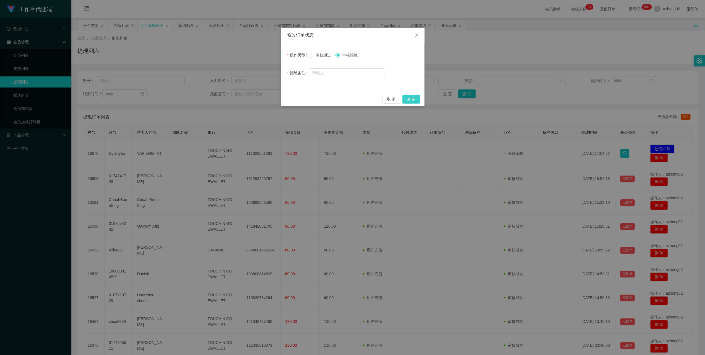
click at [413, 100] on button "确 定" at bounding box center [411, 99] width 18 height 9
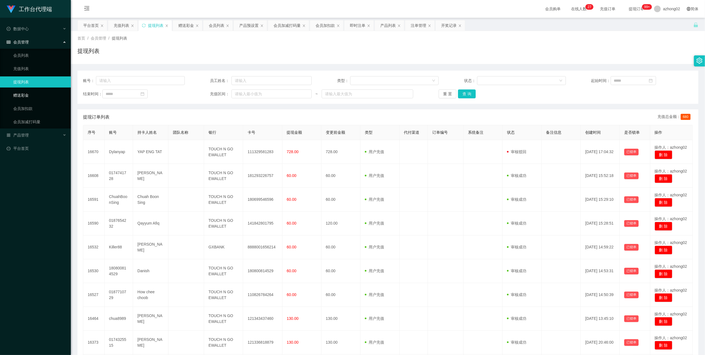
click at [25, 91] on link "赠送彩金" at bounding box center [39, 95] width 53 height 11
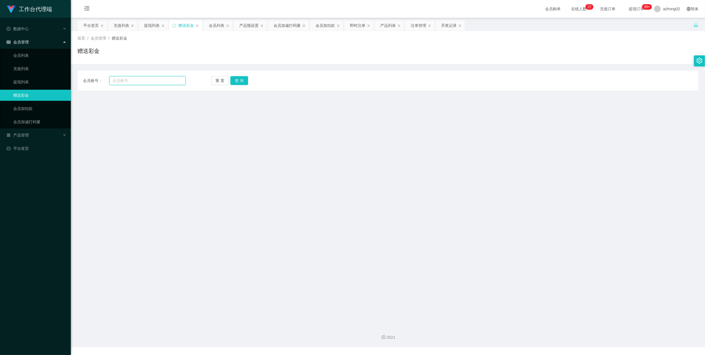
click at [137, 83] on input "text" at bounding box center [147, 80] width 76 height 9
paste input "180800814529"
type input "180800814529"
click at [237, 80] on button "查 询" at bounding box center [239, 80] width 18 height 9
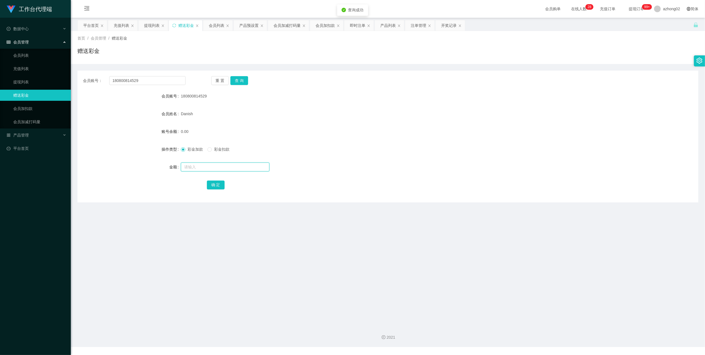
click at [188, 165] on input "text" at bounding box center [225, 166] width 89 height 9
type input "100"
click at [215, 180] on button "确 定" at bounding box center [216, 184] width 18 height 9
